Goal: Navigation & Orientation: Find specific page/section

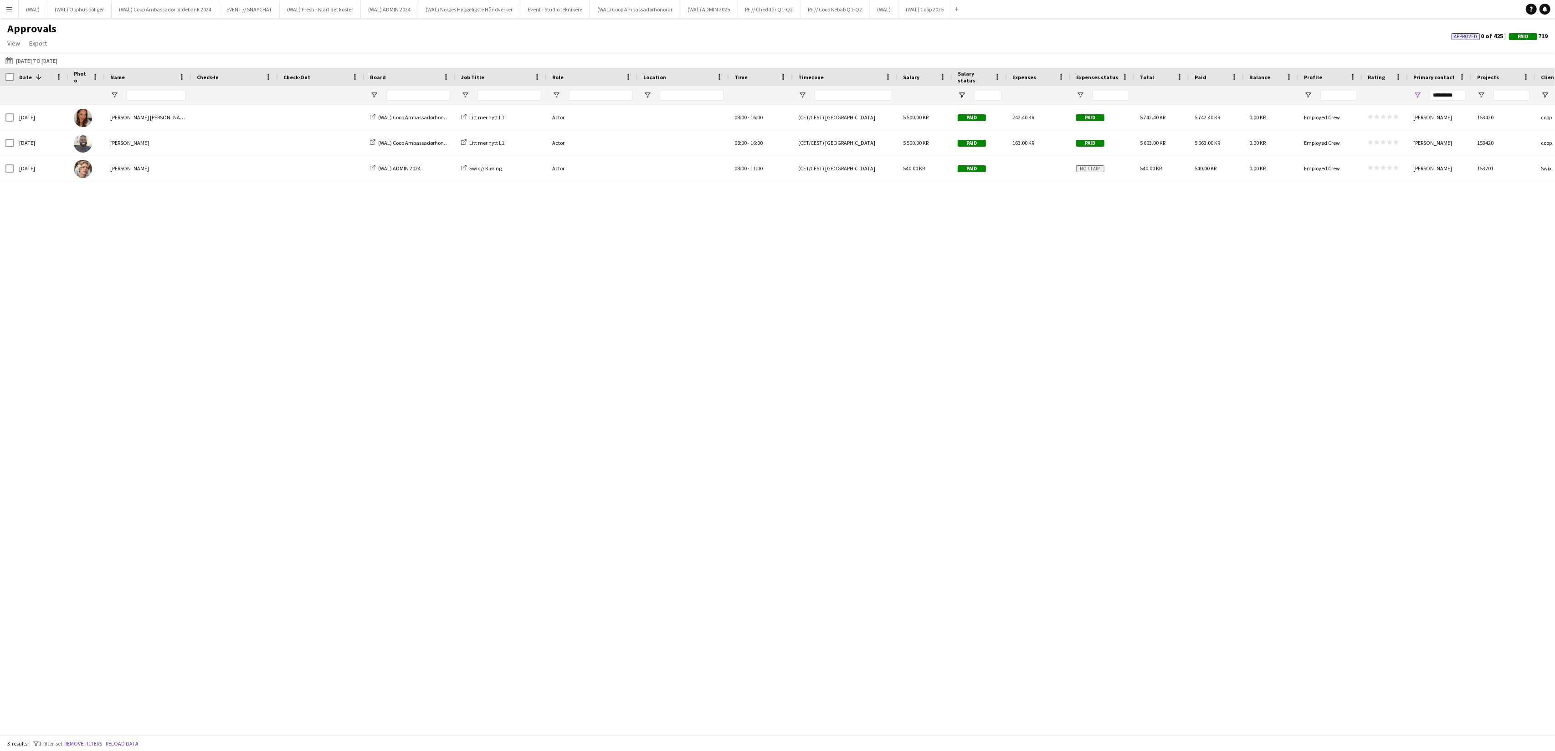
click at [11, 12] on app-icon "Menu" at bounding box center [8, 8] width 7 height 7
click at [153, 35] on link "Boards" at bounding box center [137, 31] width 91 height 18
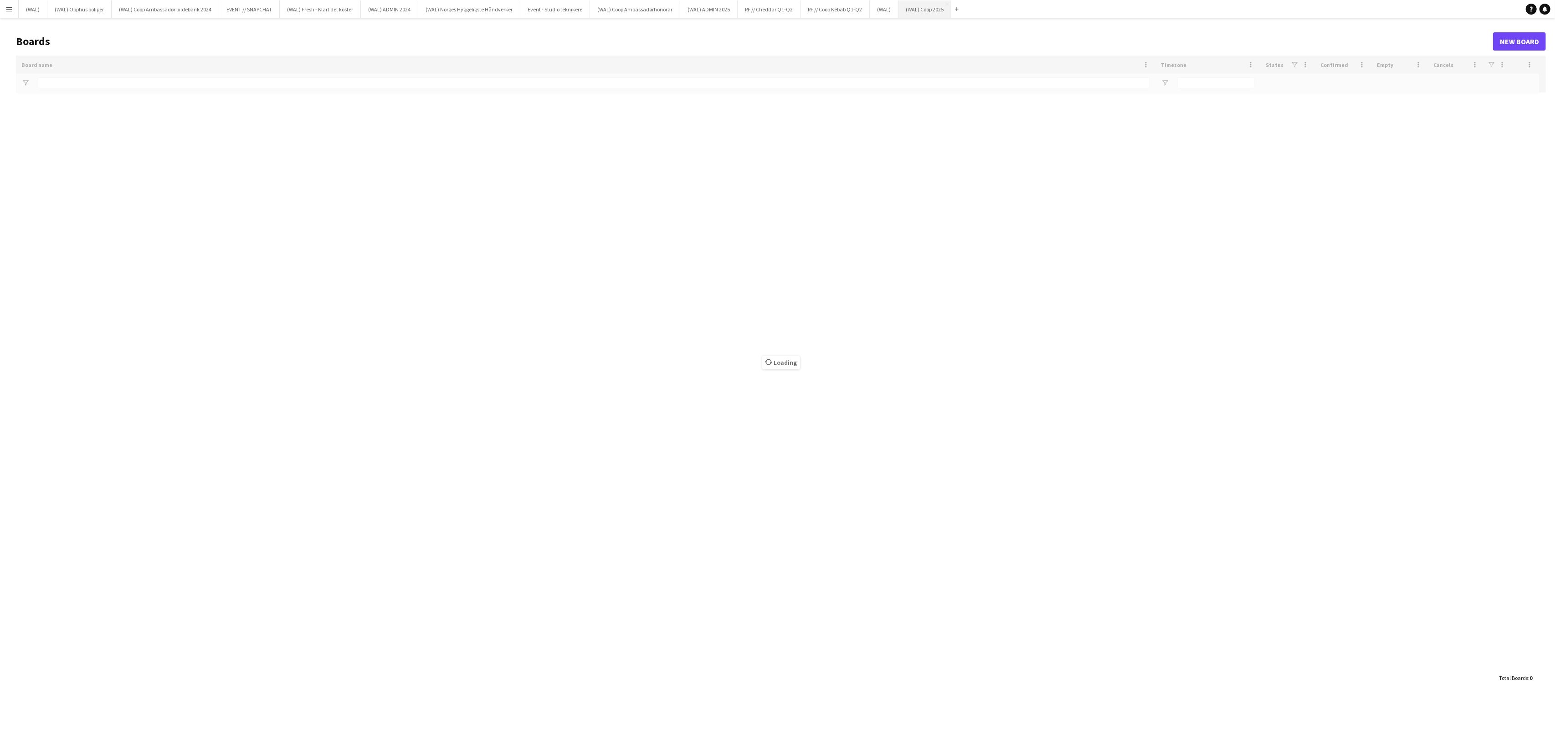
type input "****"
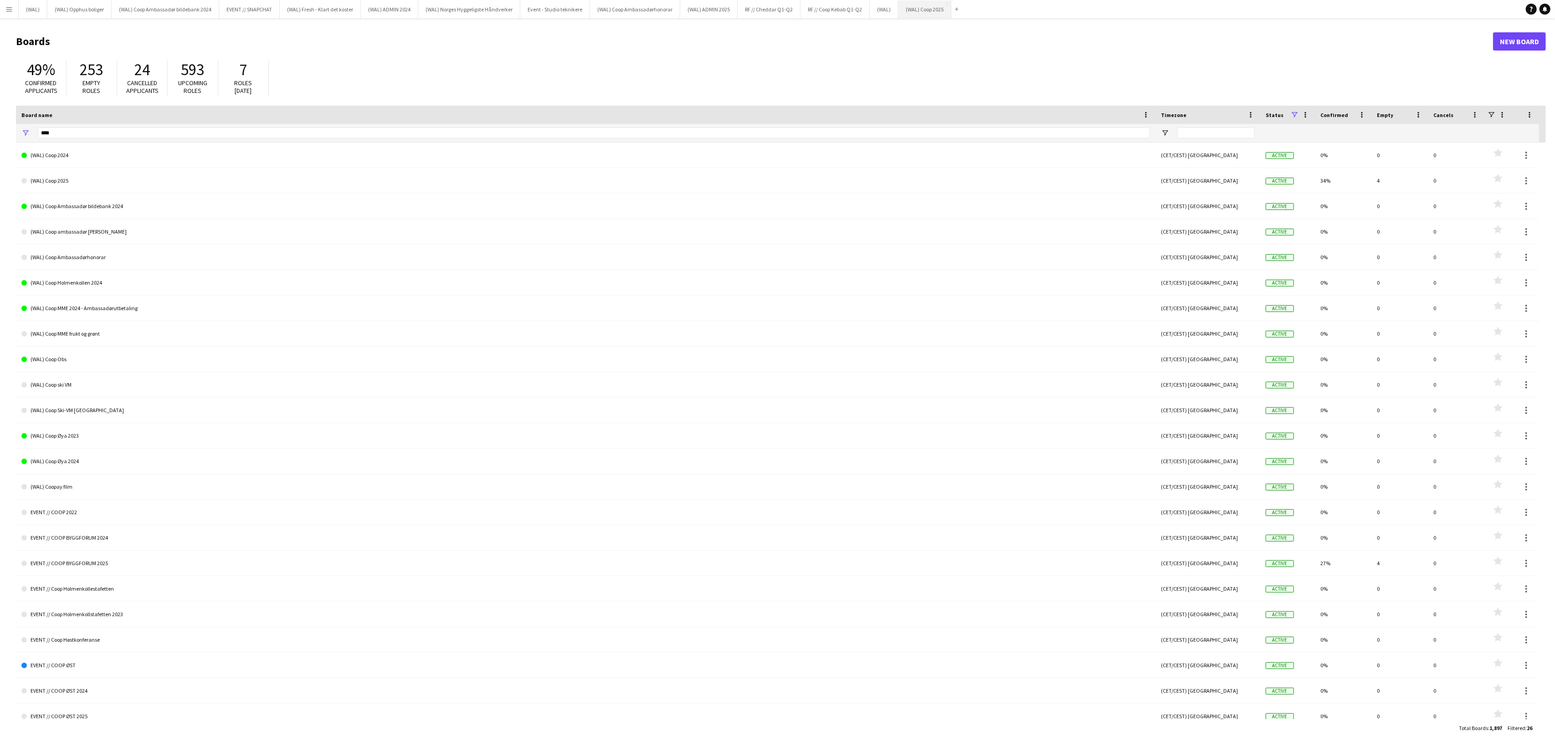
click at [931, 8] on button "(WAL) Coop 2025 Close" at bounding box center [925, 9] width 53 height 18
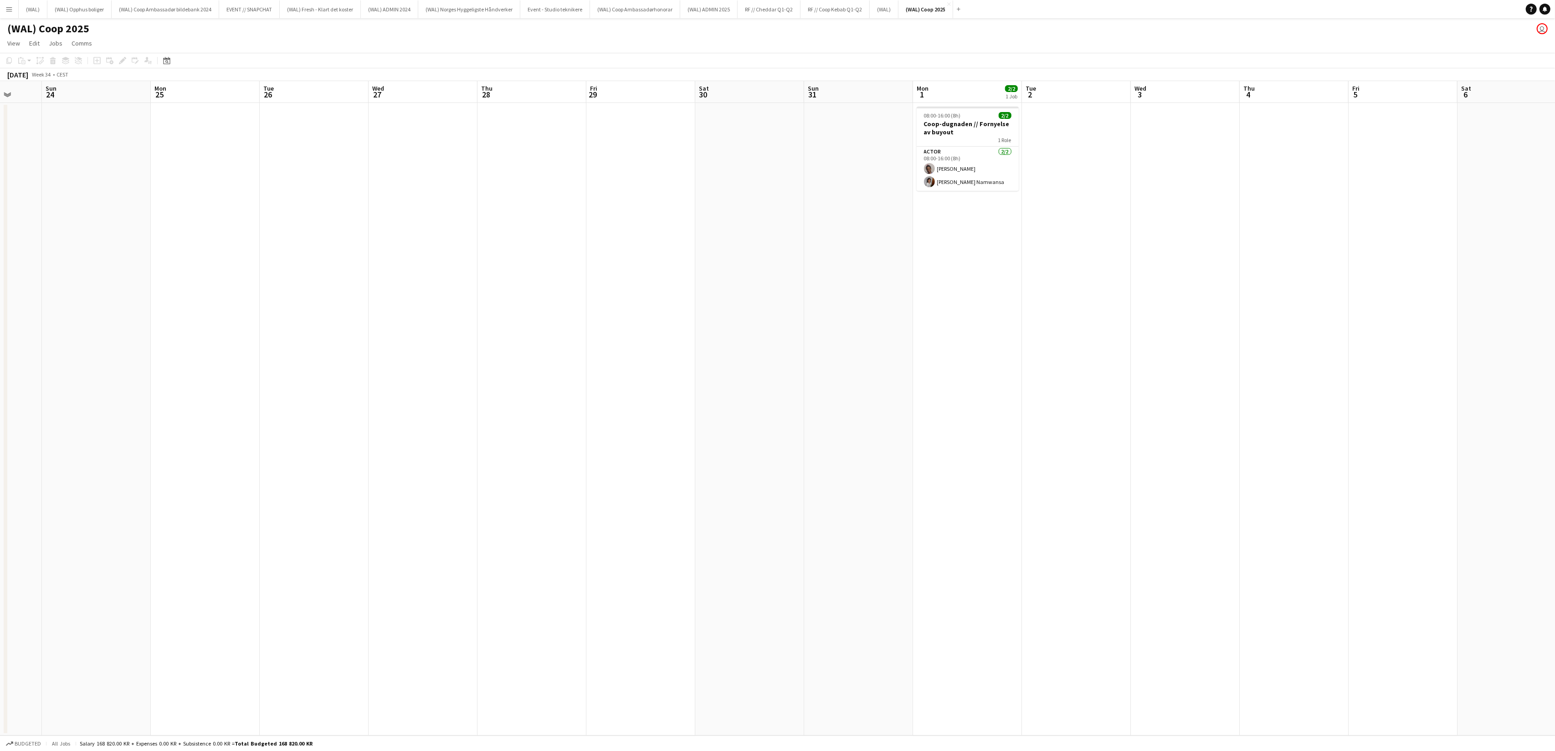
scroll to position [0, 310]
click at [935, 172] on app-card-role "Actor [DATE] 08:00-16:00 (8h) [PERSON_NAME] [PERSON_NAME] Namwansa" at bounding box center [942, 169] width 102 height 44
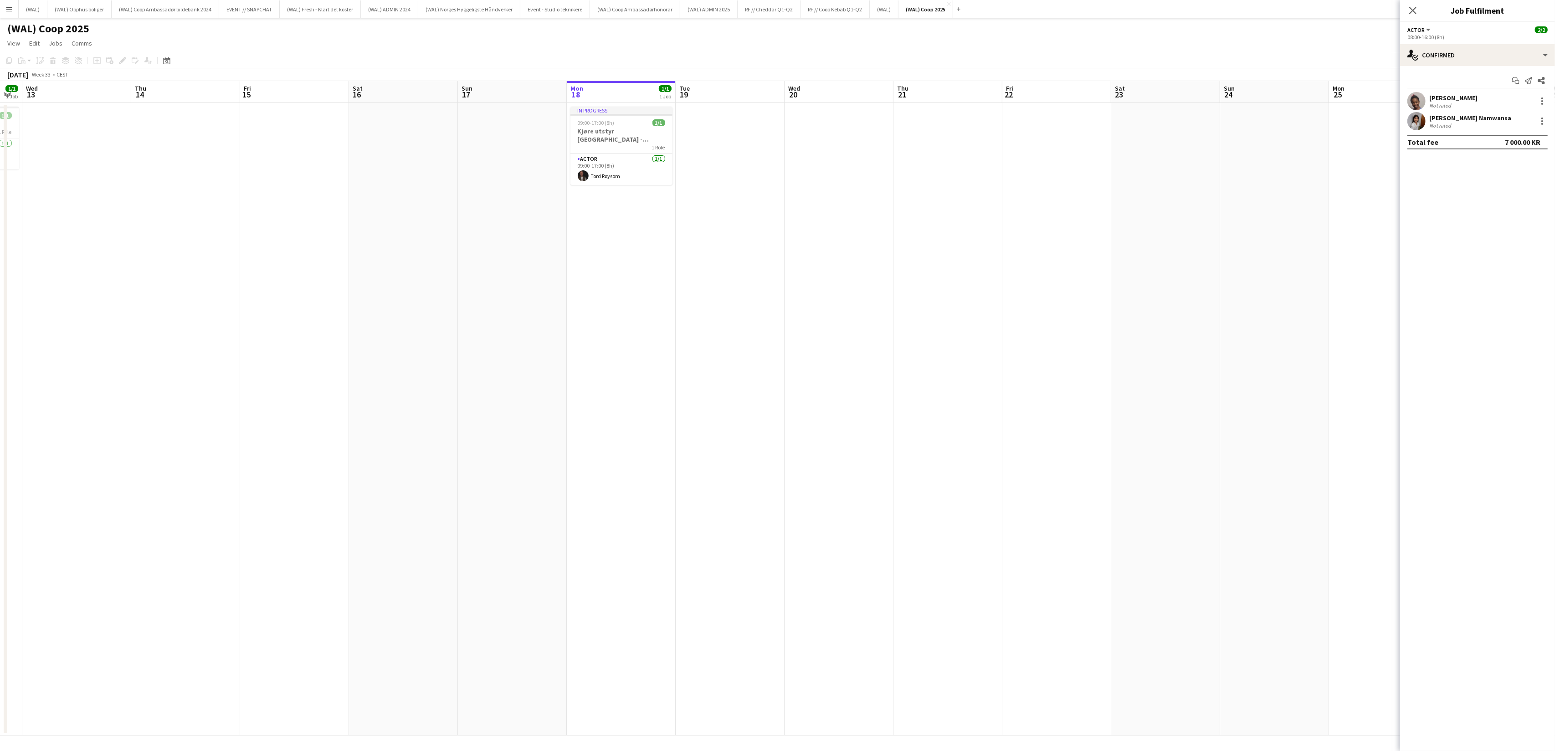
scroll to position [0, 200]
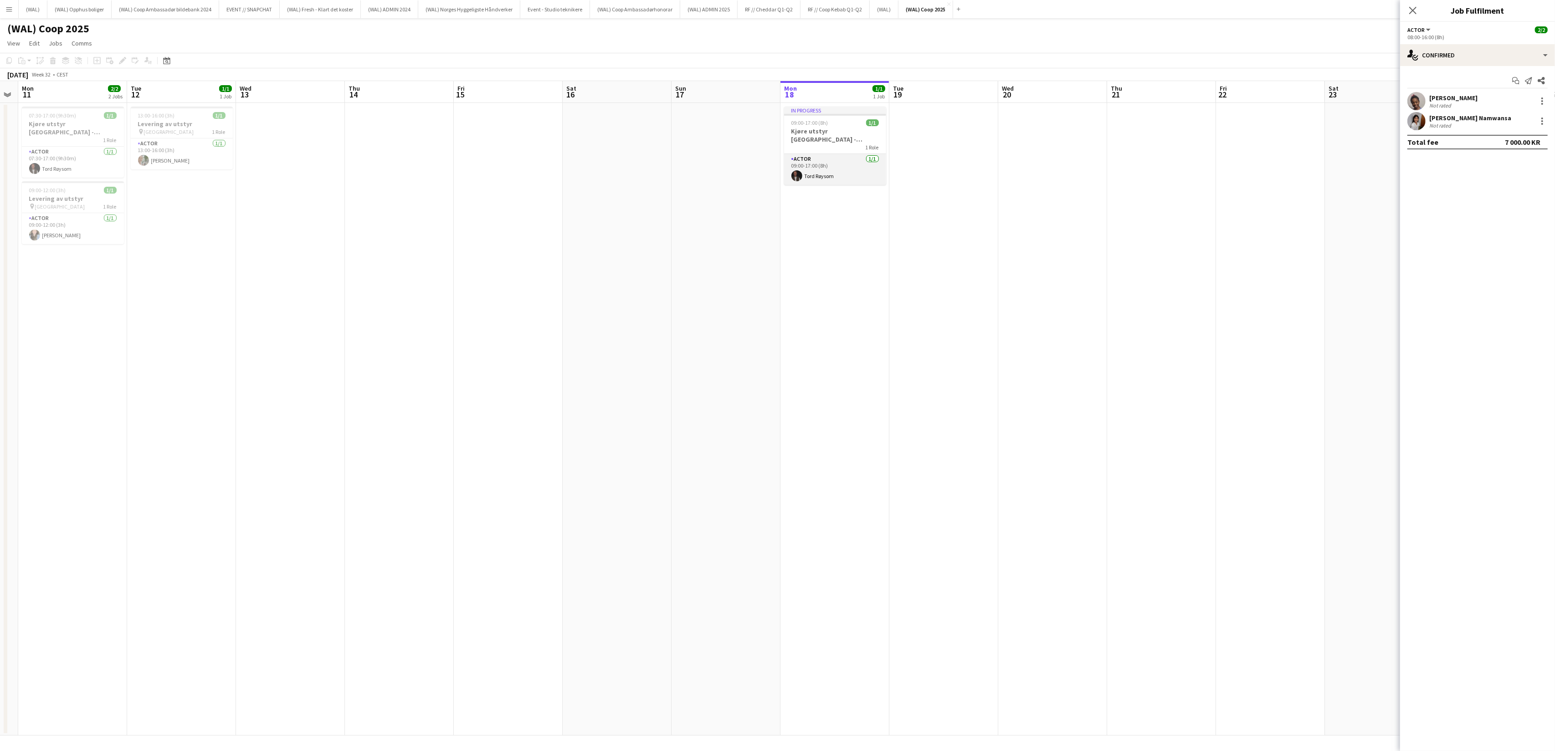
click at [828, 158] on app-card-role "Actor [DATE] 09:00-17:00 (8h) [PERSON_NAME]" at bounding box center [835, 169] width 102 height 31
click at [832, 125] on div "09:00-17:00 (8h) 1/1" at bounding box center [835, 122] width 102 height 7
click at [842, 166] on app-card-role "Actor [DATE] 09:00-17:00 (8h) [PERSON_NAME]" at bounding box center [836, 170] width 100 height 31
click at [487, 220] on app-date-cell at bounding box center [508, 419] width 109 height 633
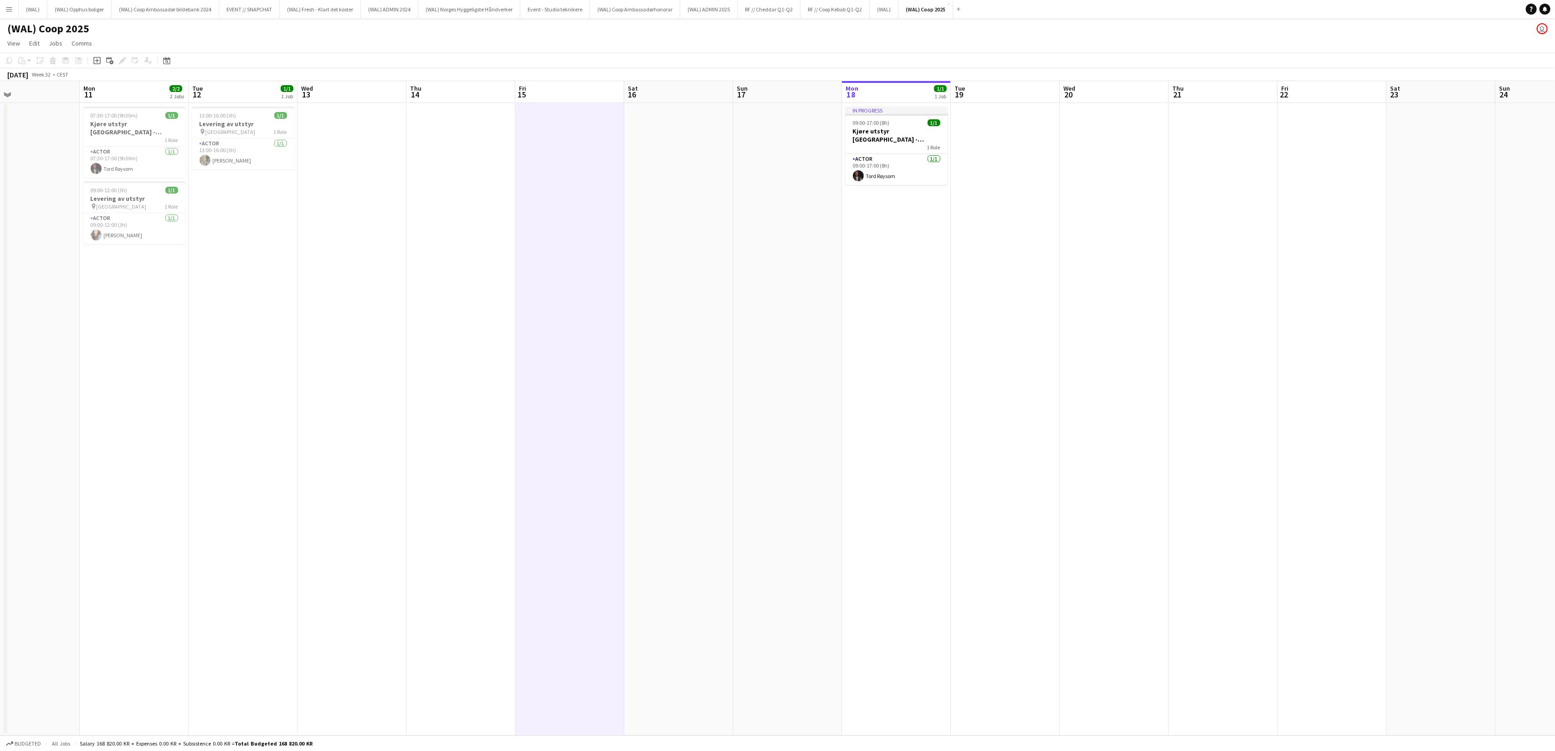
scroll to position [0, 243]
click at [243, 169] on app-card-role "Actor [DATE] 13:00-16:00 (3h) [PERSON_NAME]" at bounding box center [247, 154] width 102 height 31
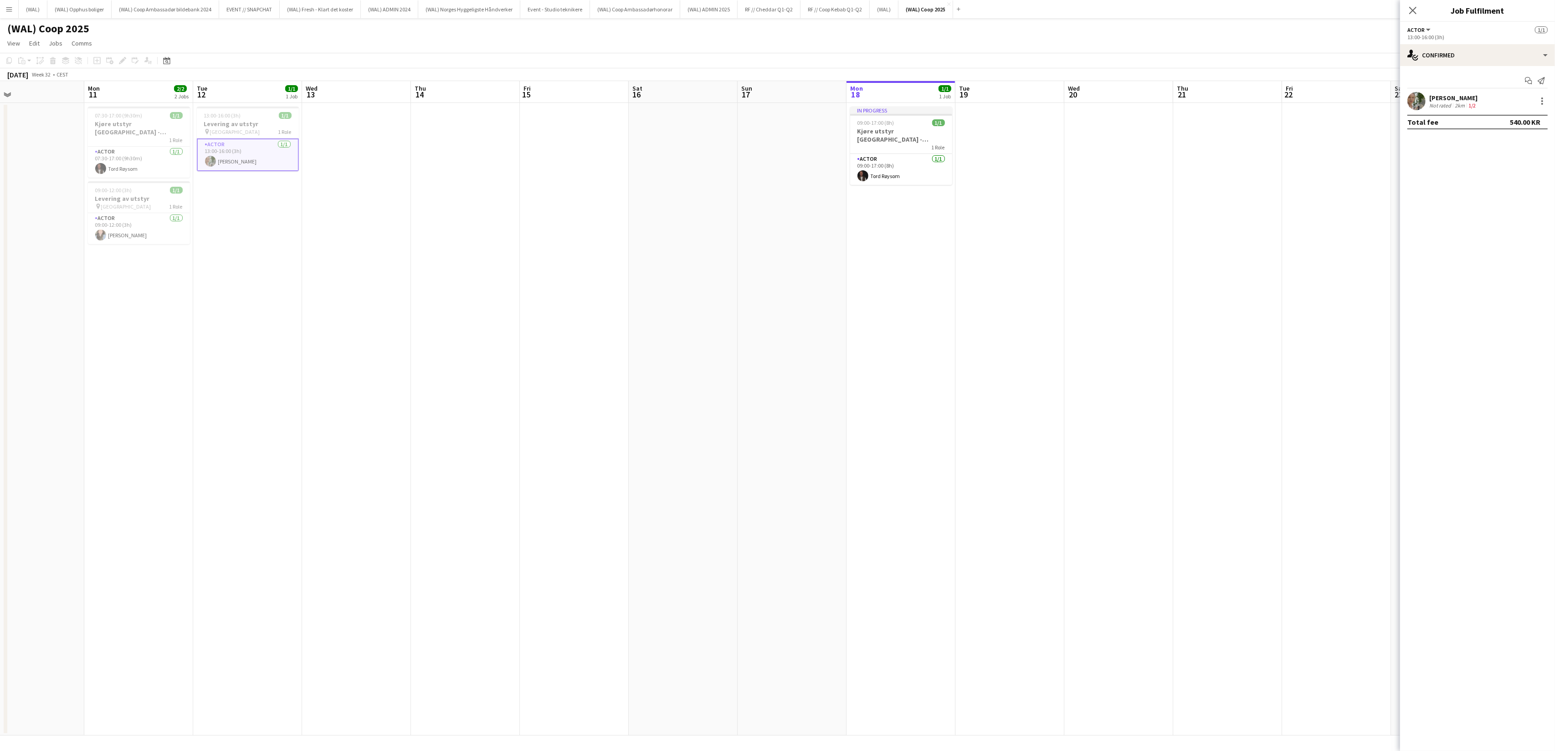
drag, startPoint x: 833, startPoint y: 363, endPoint x: 683, endPoint y: 288, distance: 167.5
click at [833, 363] on app-date-cell at bounding box center [792, 419] width 109 height 633
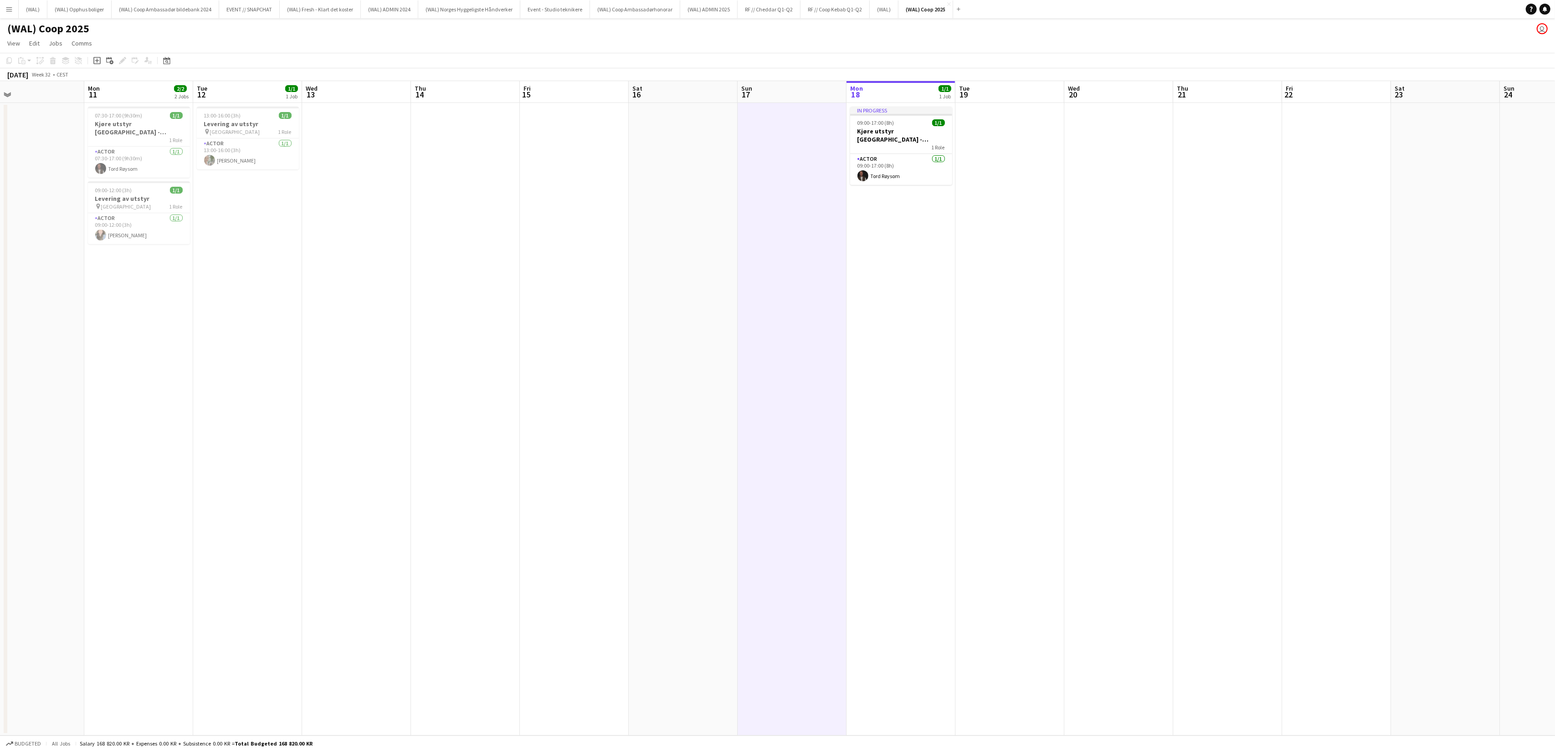
scroll to position [0, 0]
click at [1050, 22] on div "(WAL) Coop 2025 user" at bounding box center [777, 26] width 1555 height 17
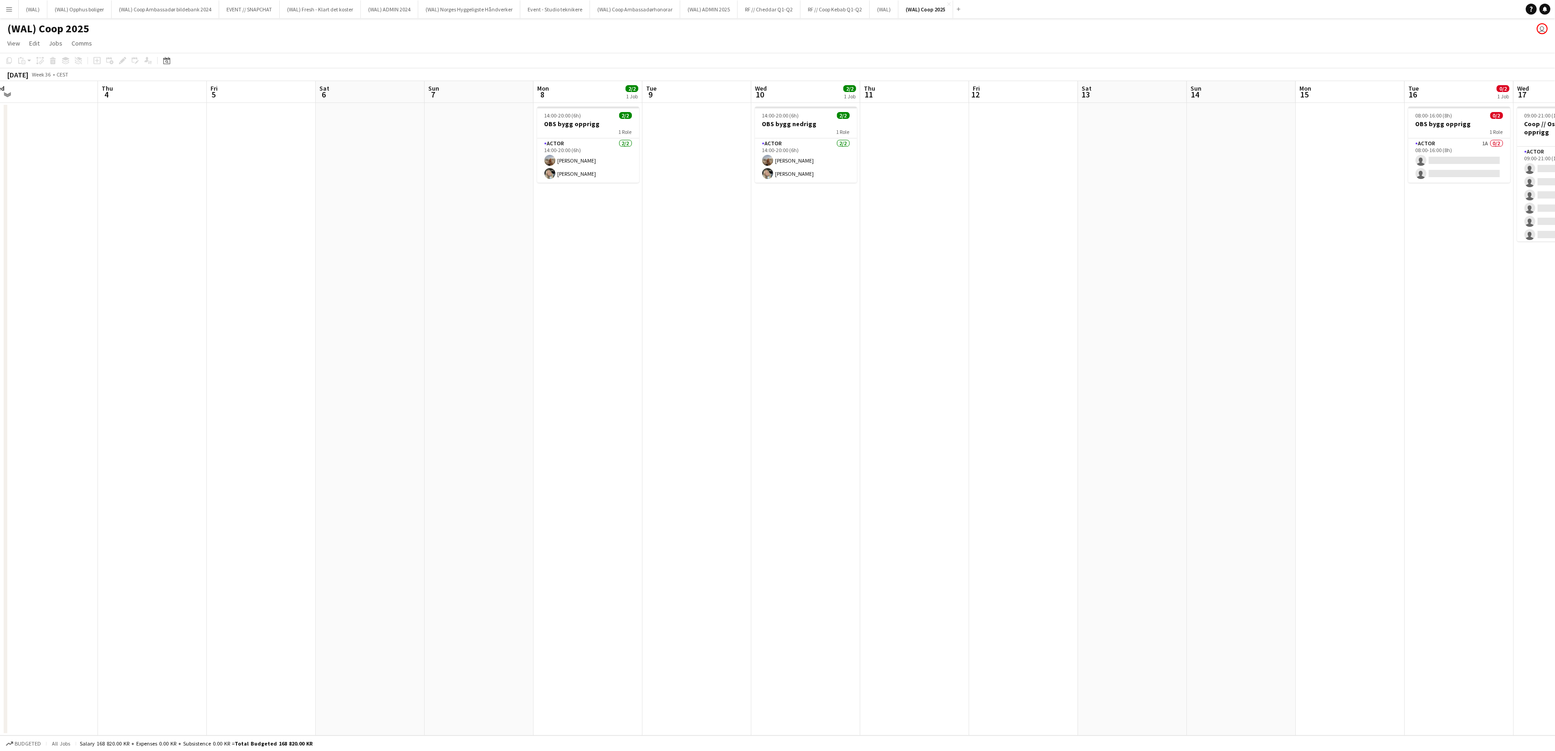
scroll to position [0, 230]
